Goal: Transaction & Acquisition: Purchase product/service

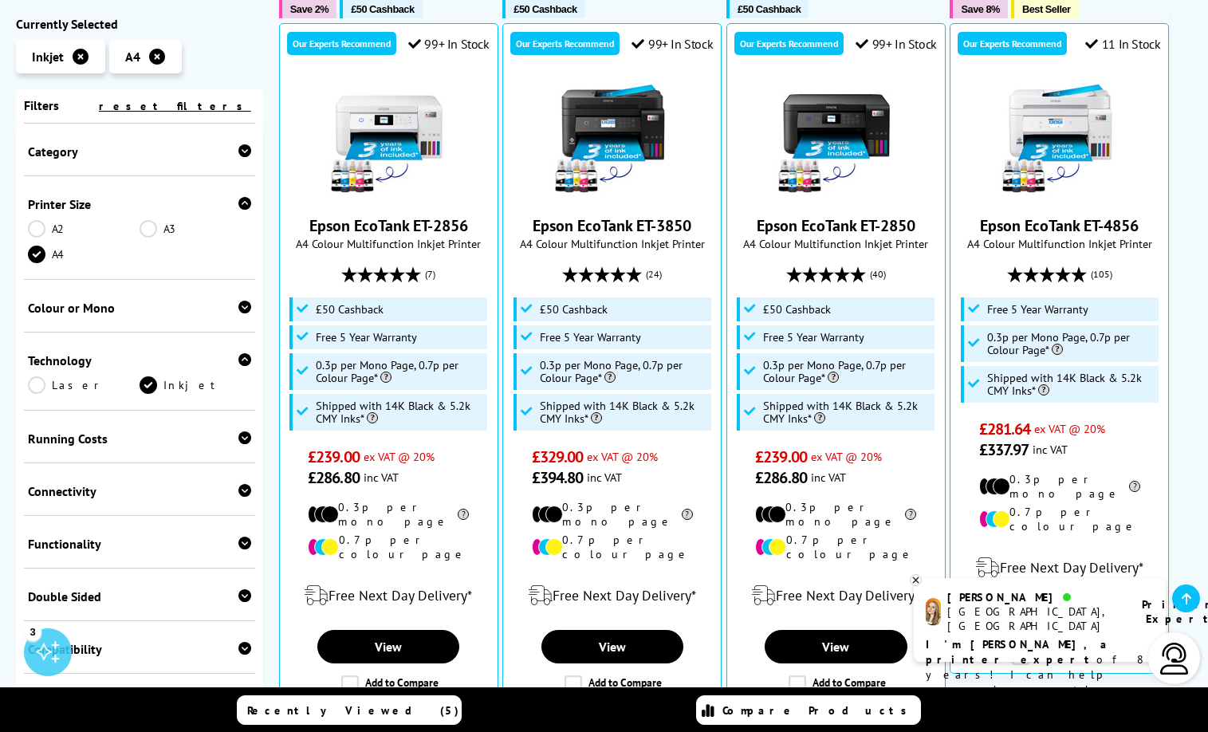
scroll to position [239, 0]
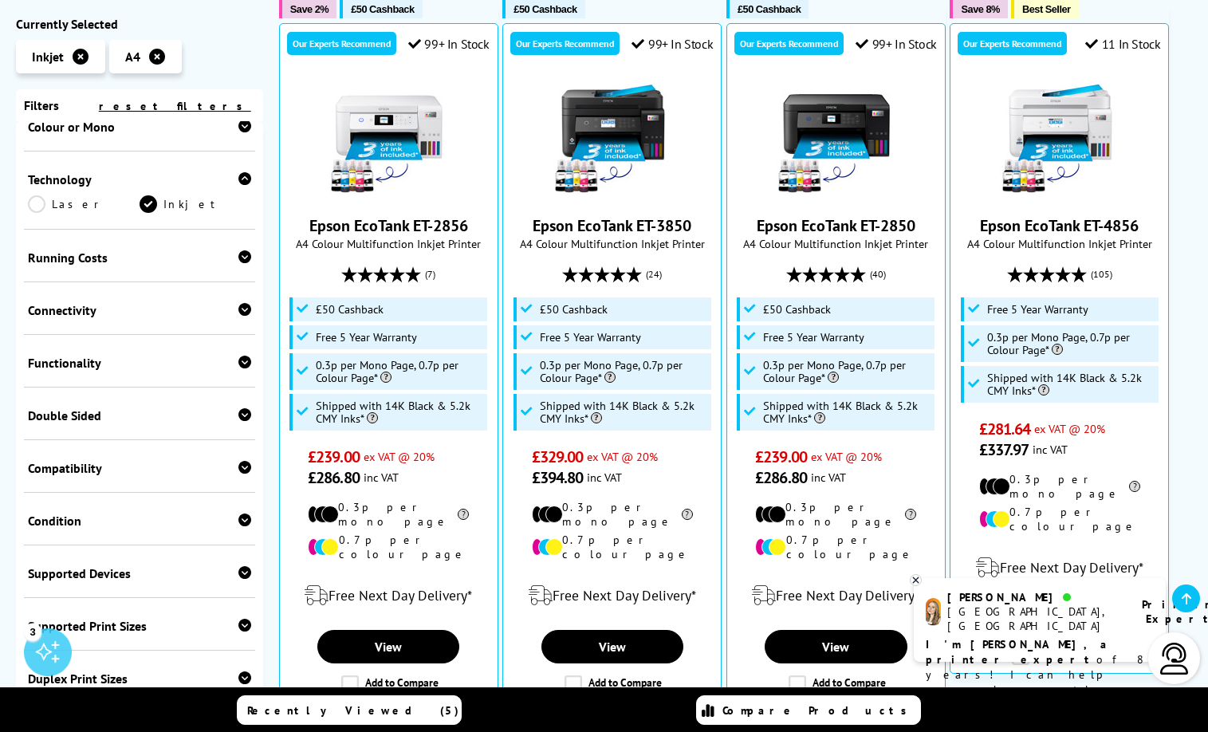
click at [115, 313] on div "Connectivity" at bounding box center [139, 310] width 223 height 16
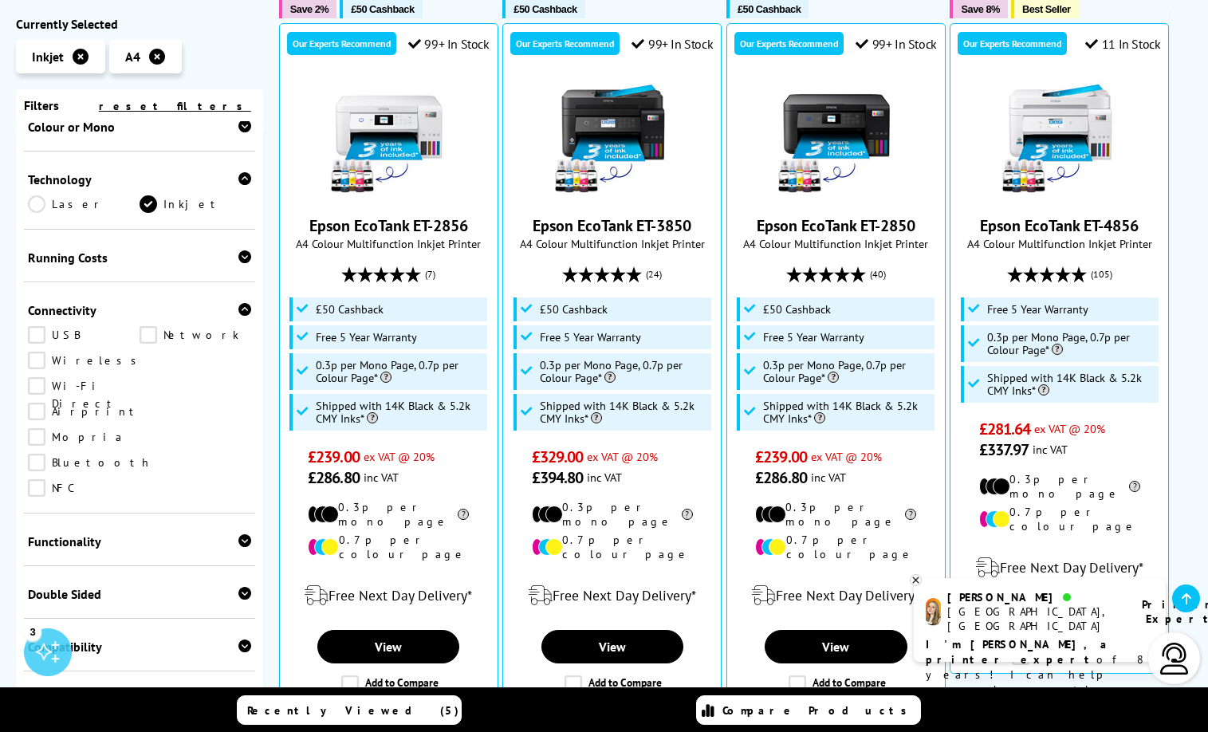
click at [150, 333] on link "Network" at bounding box center [196, 335] width 112 height 18
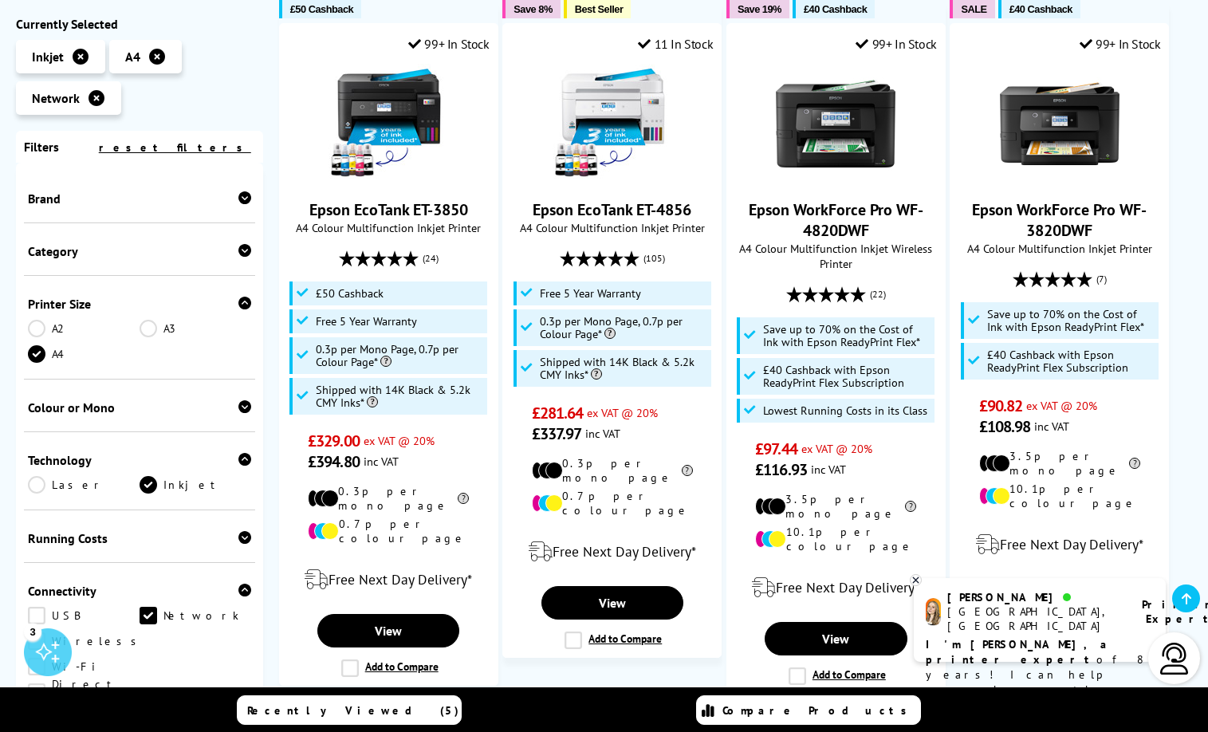
scroll to position [290, 0]
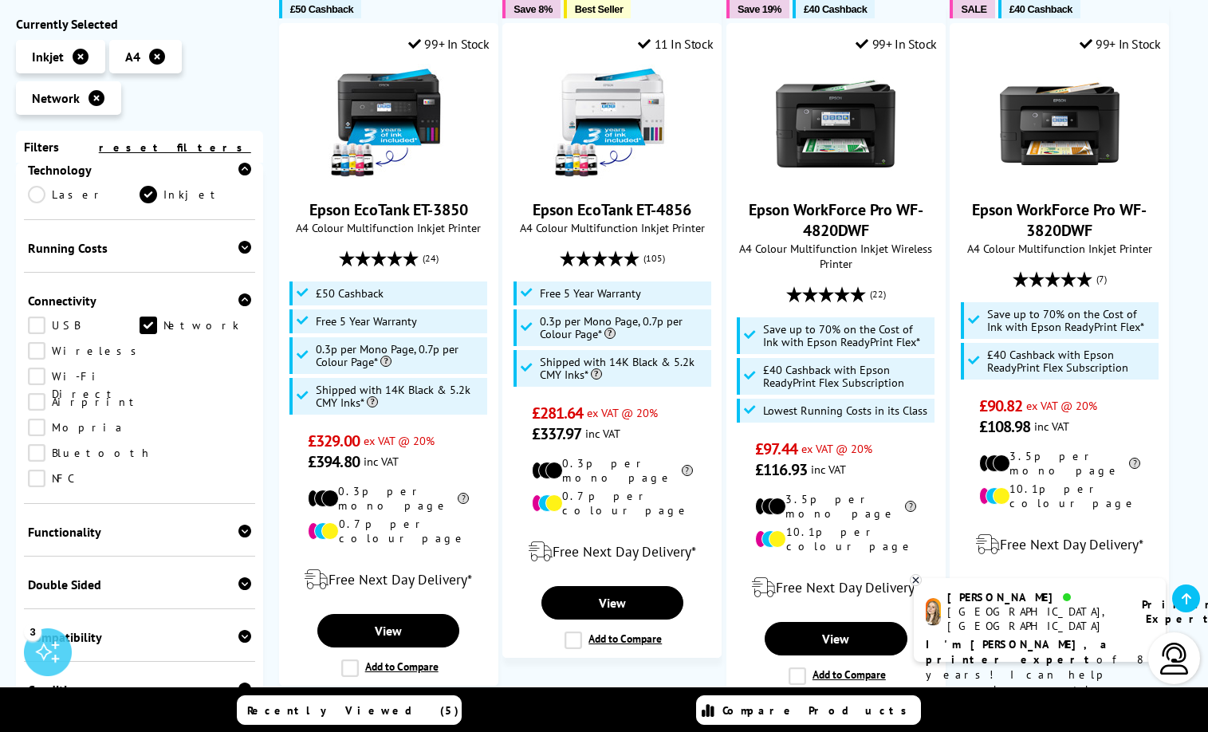
click at [41, 323] on link "USB" at bounding box center [84, 326] width 112 height 18
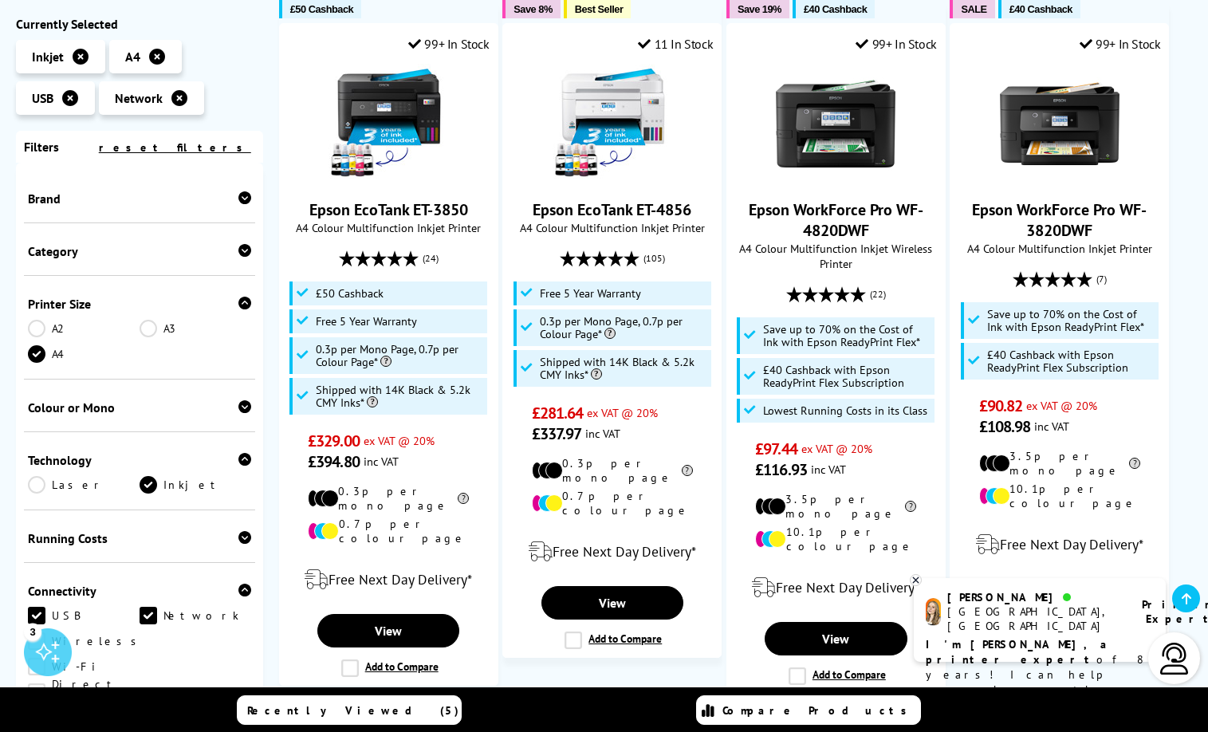
scroll to position [367, 0]
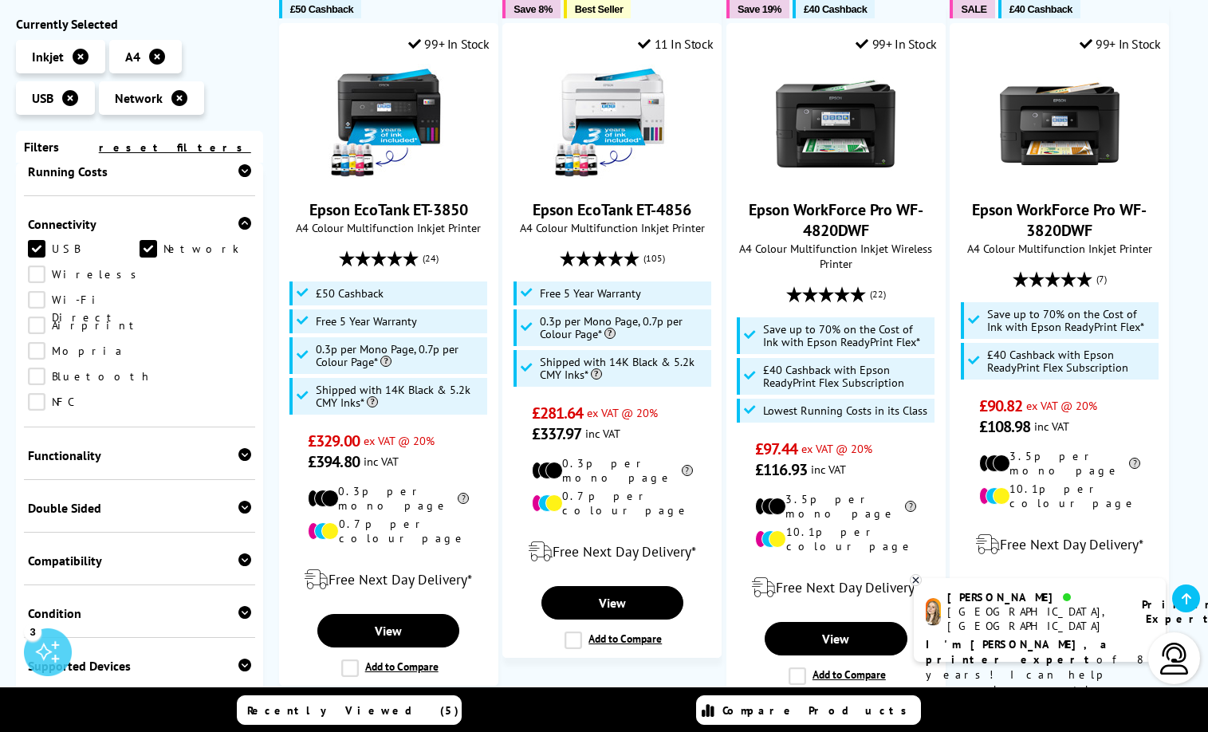
click at [41, 279] on link "Wireless" at bounding box center [86, 274] width 117 height 18
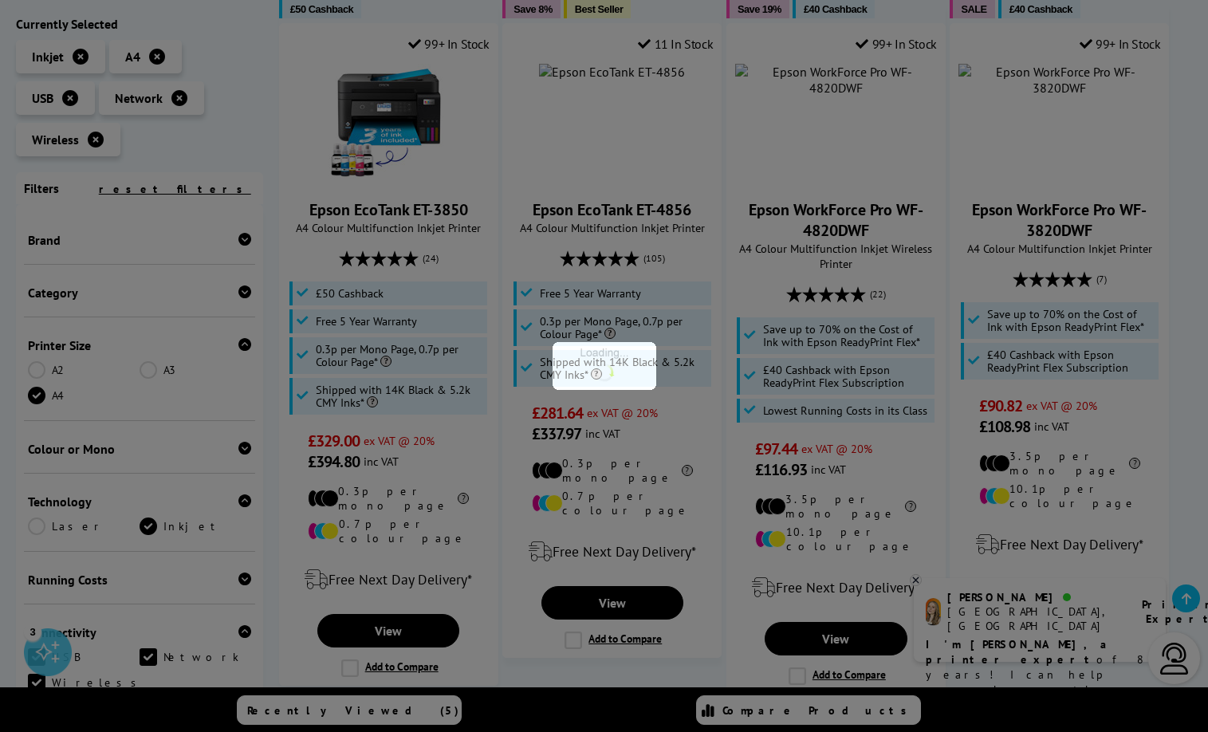
scroll to position [443, 0]
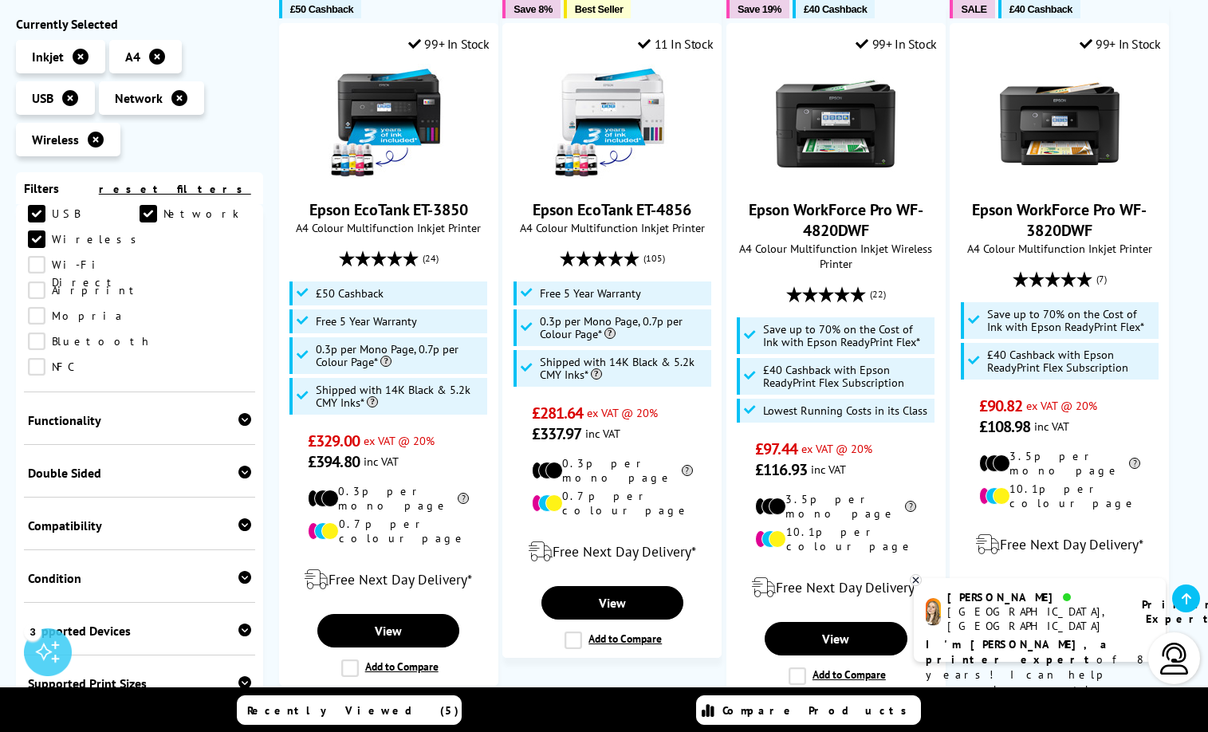
click at [129, 465] on div "Double Sided" at bounding box center [139, 473] width 223 height 16
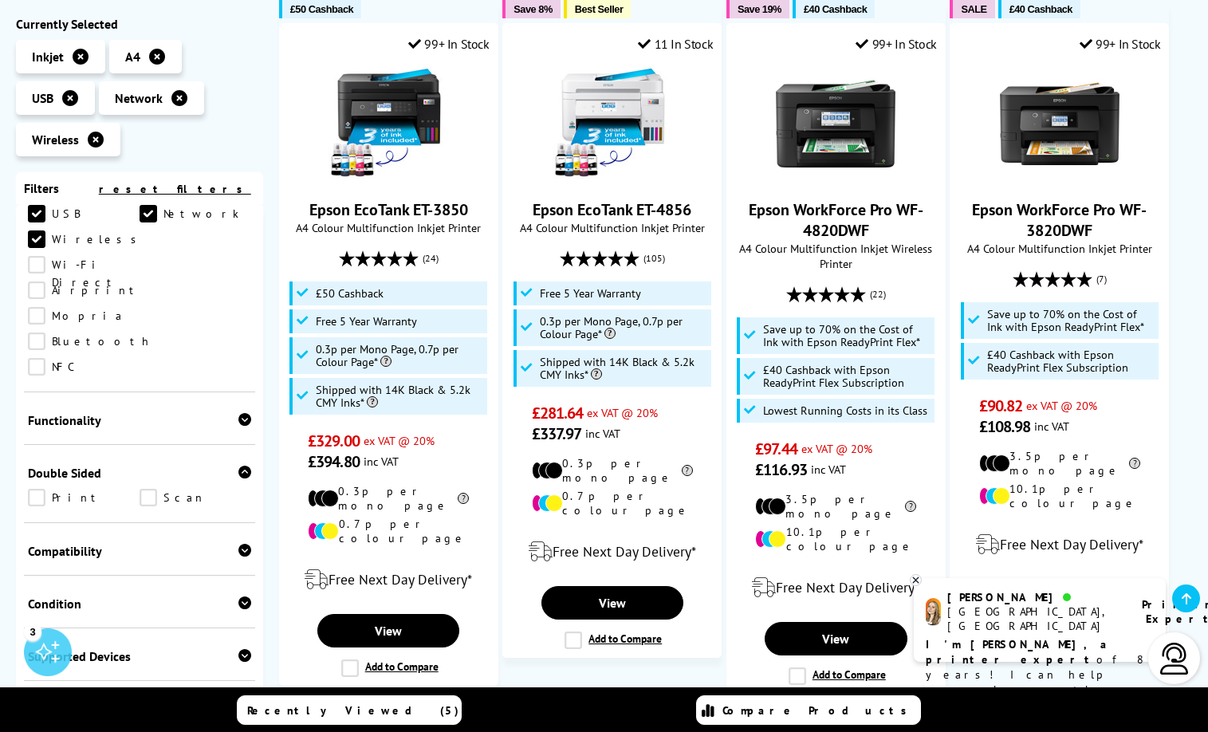
click at [36, 489] on link "Print" at bounding box center [84, 498] width 112 height 18
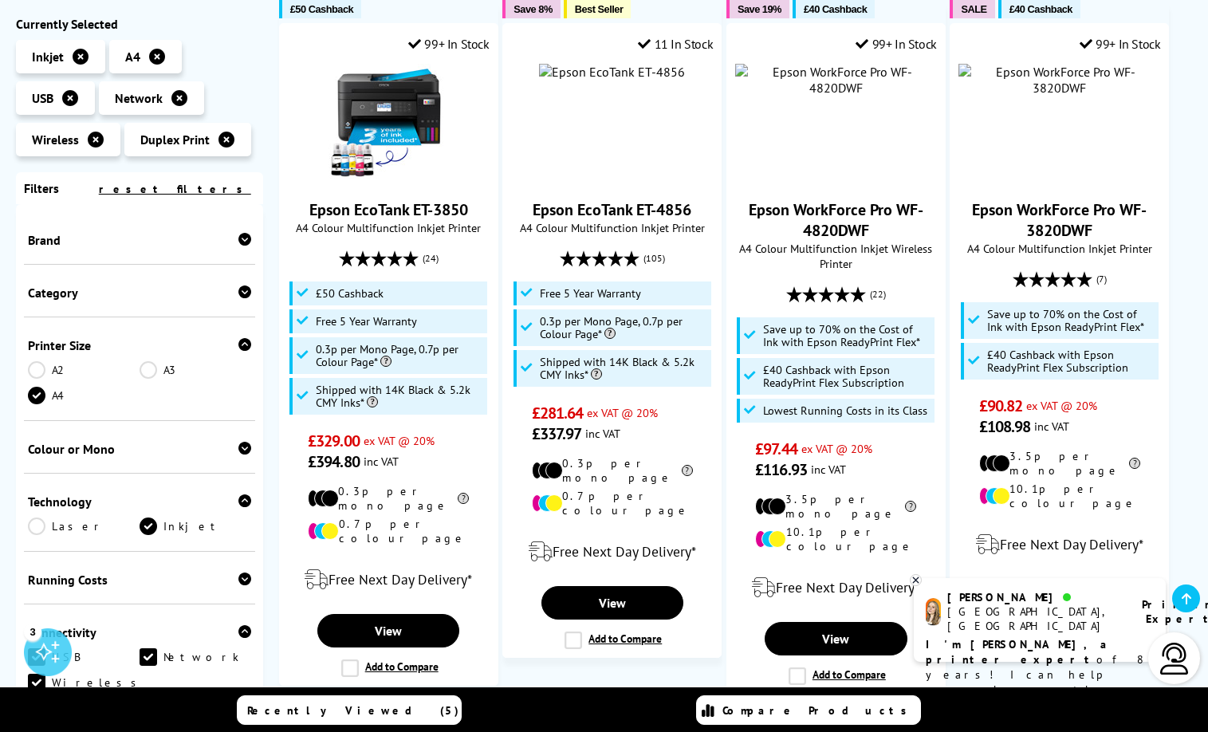
scroll to position [622, 0]
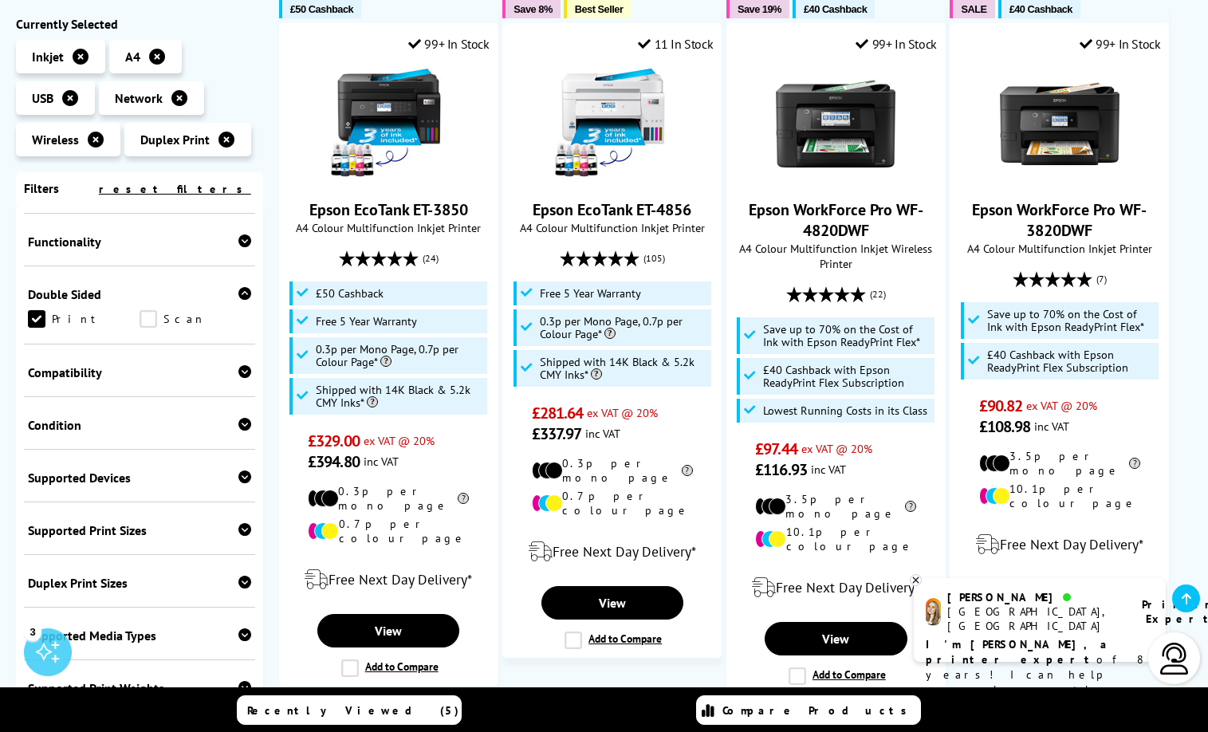
click at [147, 310] on link "Scan" at bounding box center [196, 319] width 112 height 18
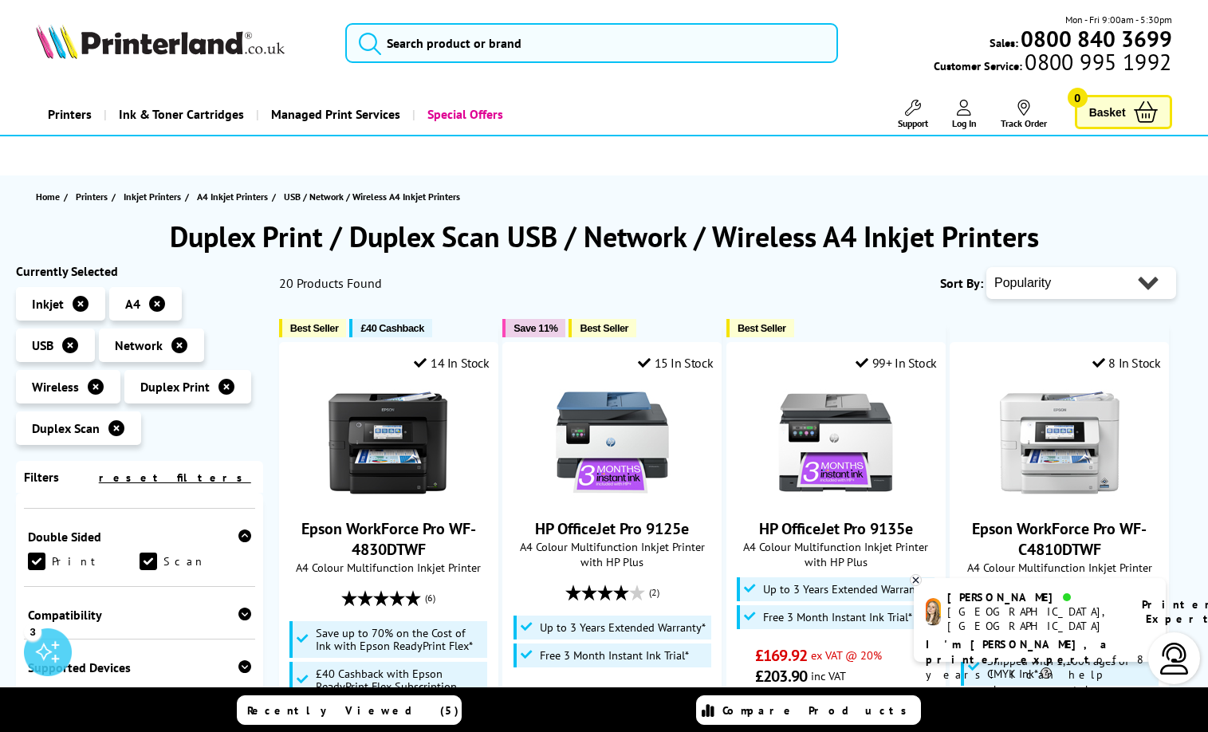
click at [1020, 288] on select "Popularity Rating Price - Low to High Price - High to Low Running Costs - Low t…" at bounding box center [1081, 283] width 190 height 32
select select "Price Ascending"
click at [986, 267] on select "Popularity Rating Price - Low to High Price - High to Low Running Costs - Low t…" at bounding box center [1081, 283] width 190 height 32
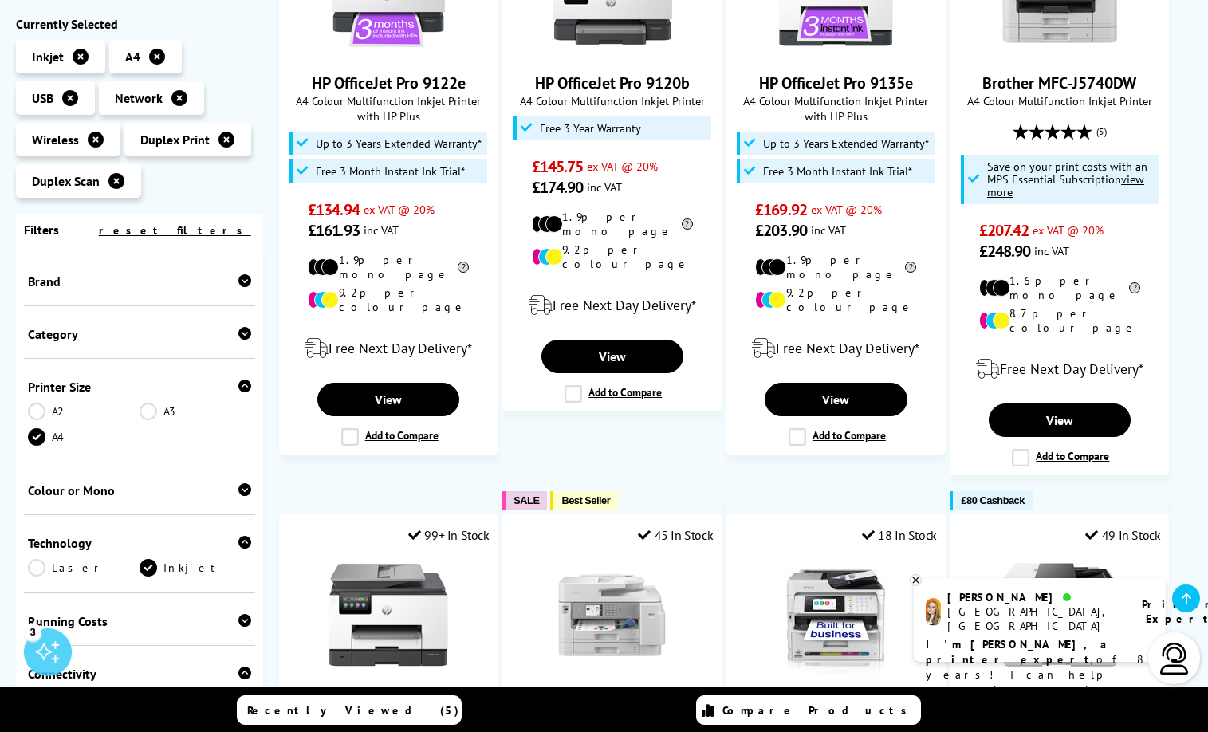
scroll to position [957, 0]
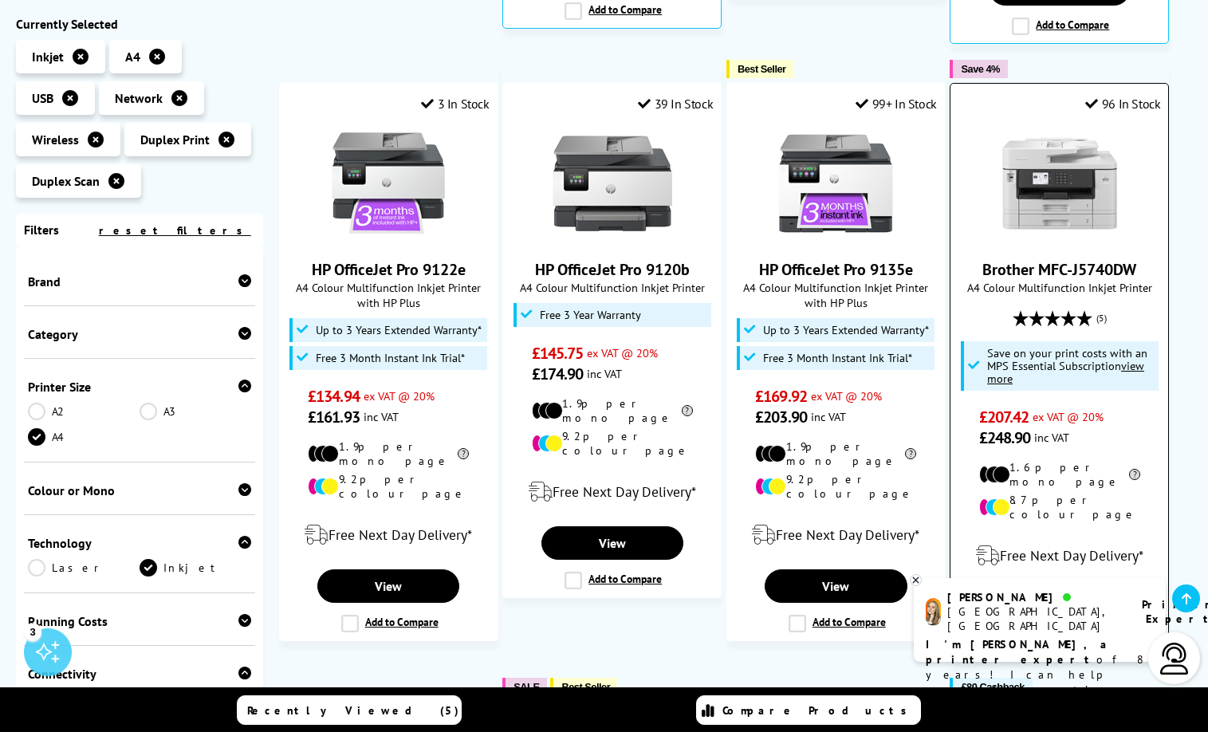
drag, startPoint x: 1145, startPoint y: 248, endPoint x: 981, endPoint y: 238, distance: 164.5
click at [981, 259] on span "Brother MFC-J5740DW" at bounding box center [1059, 269] width 194 height 21
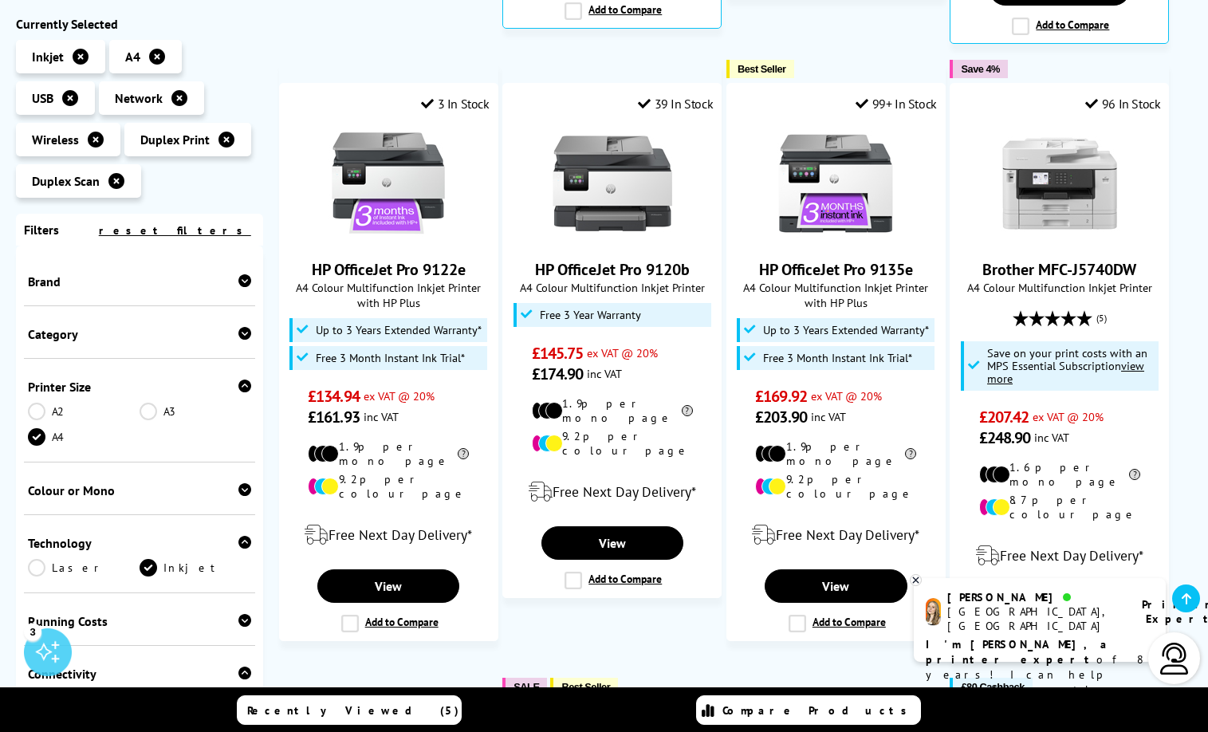
copy link "Brother MFC-J5740DW"
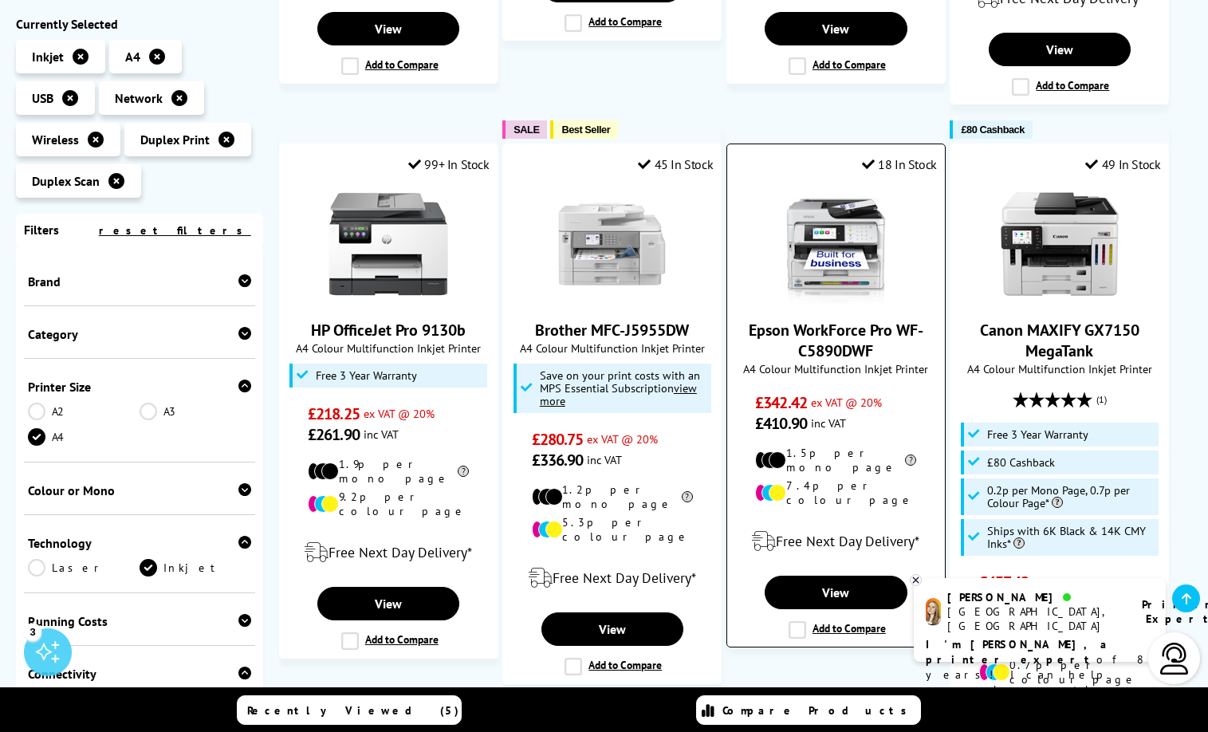
scroll to position [1515, 0]
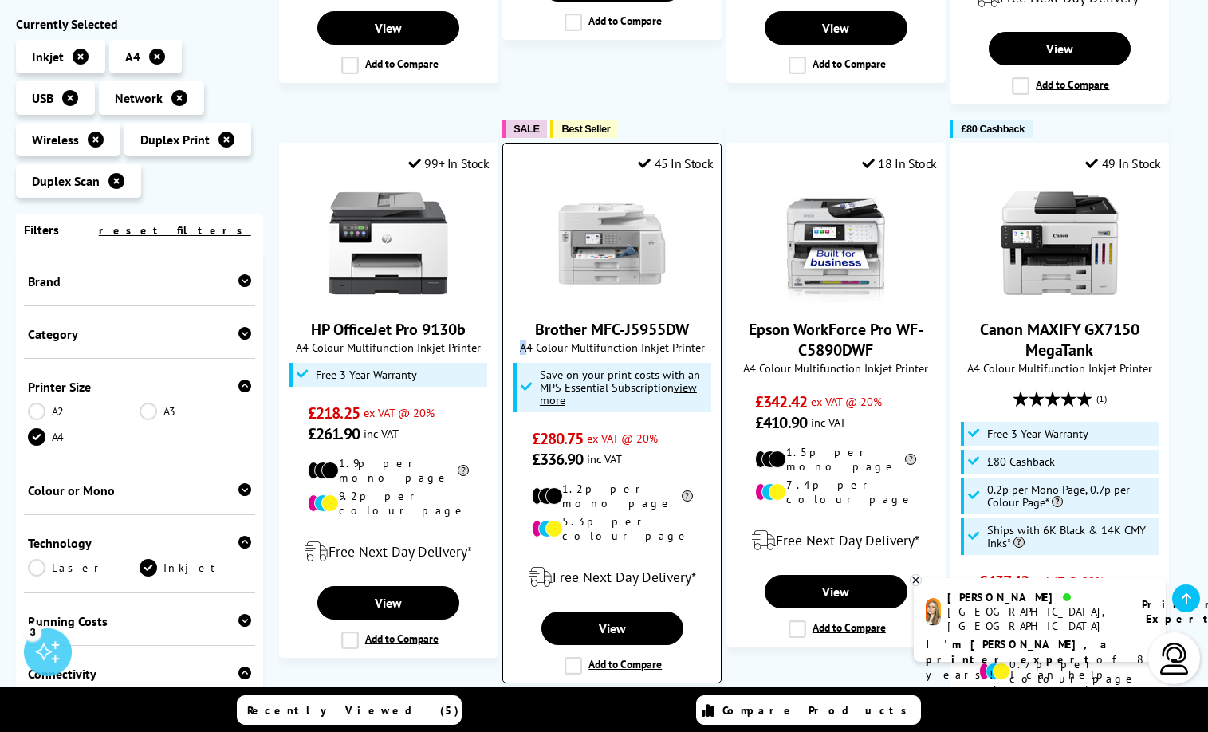
drag, startPoint x: 712, startPoint y: 282, endPoint x: 525, endPoint y: 294, distance: 186.9
click at [525, 294] on div "Brother MFC-J5955DW A4 Colour Multifunction Inkjet Printer Save on your print c…" at bounding box center [612, 326] width 202 height 286
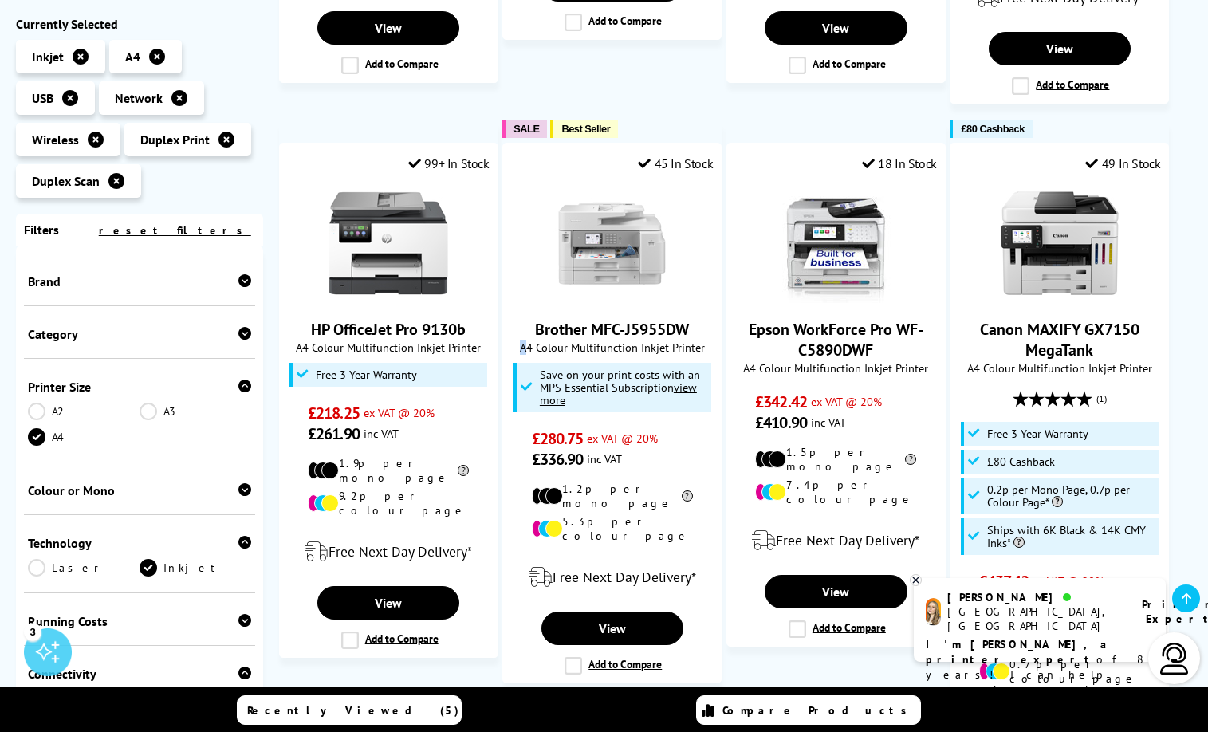
copy div "A"
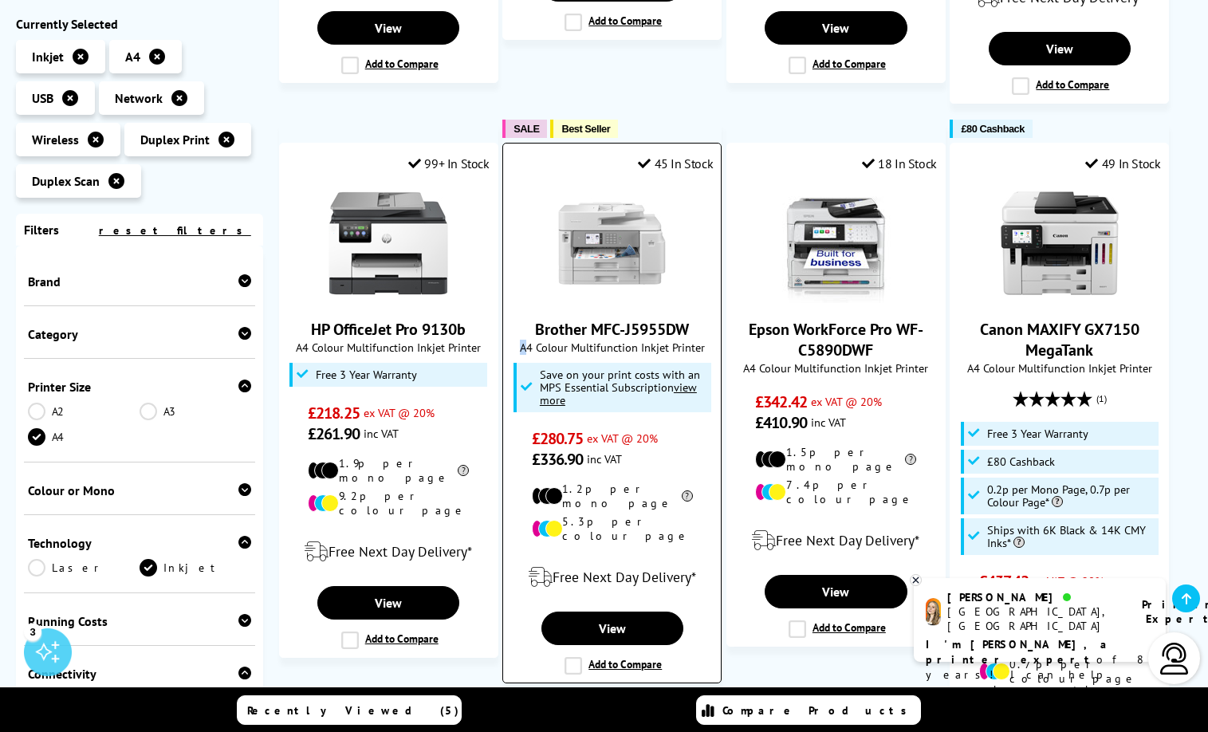
click at [657, 319] on link "Brother MFC-J5955DW" at bounding box center [612, 329] width 154 height 21
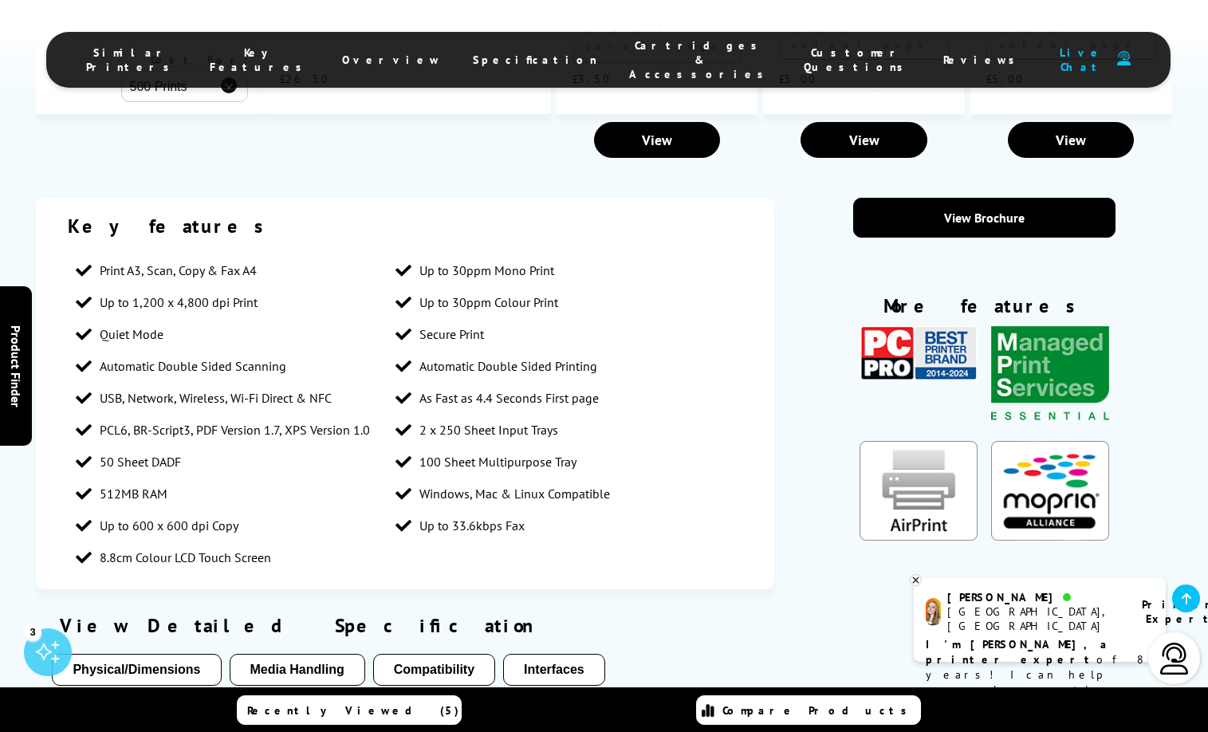
scroll to position [2631, 0]
